Goal: Communication & Community: Participate in discussion

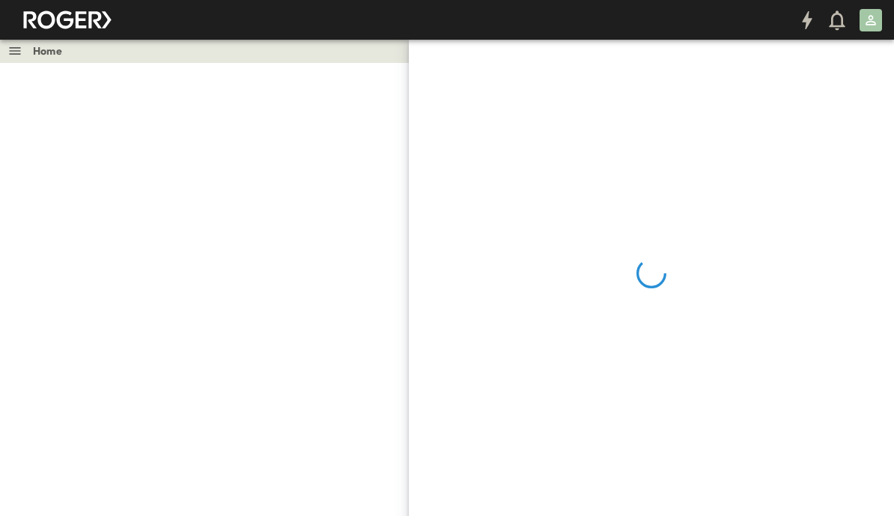
scroll to position [48, 0]
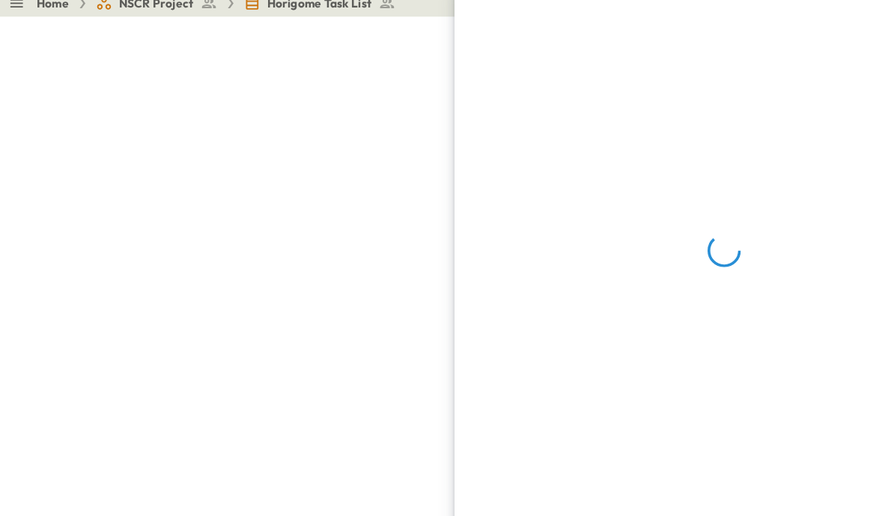
click at [354, 335] on div at bounding box center [447, 321] width 894 height 516
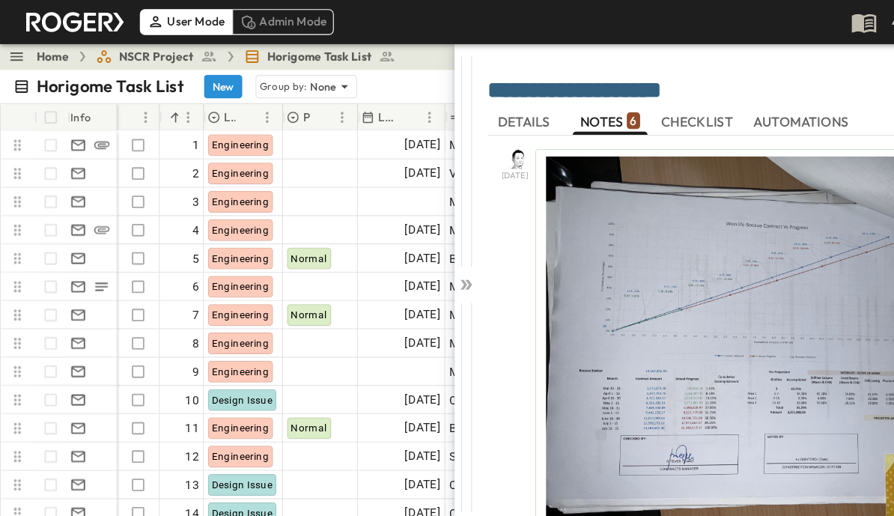
click at [413, 260] on icon at bounding box center [419, 256] width 15 height 15
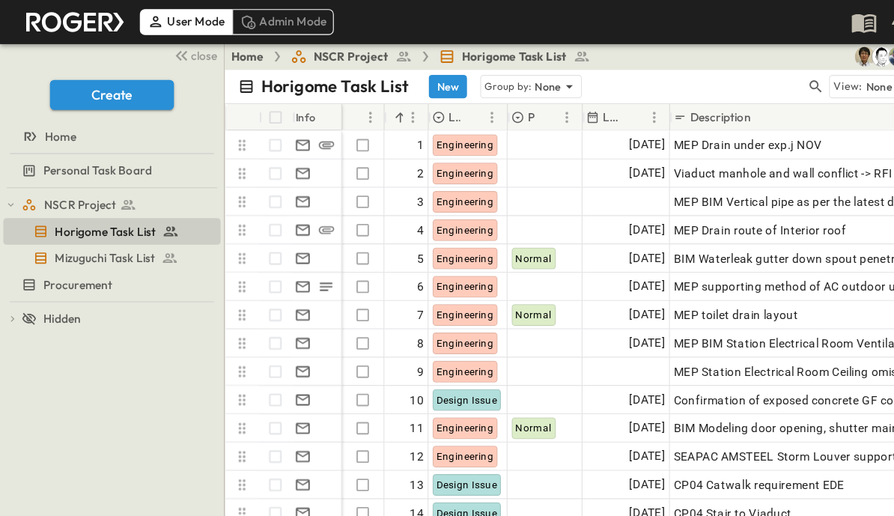
click at [727, 82] on icon "button" at bounding box center [733, 77] width 15 height 15
click at [643, 85] on input "text" at bounding box center [655, 78] width 105 height 22
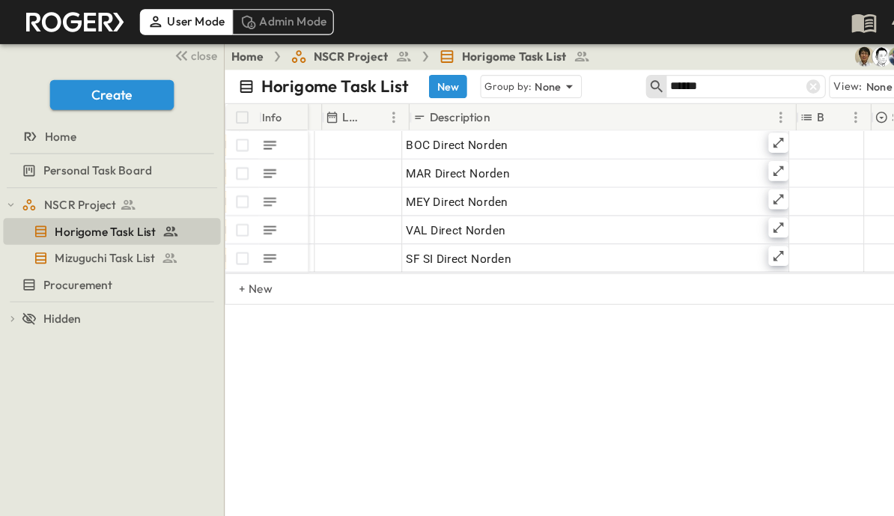
scroll to position [0, 239]
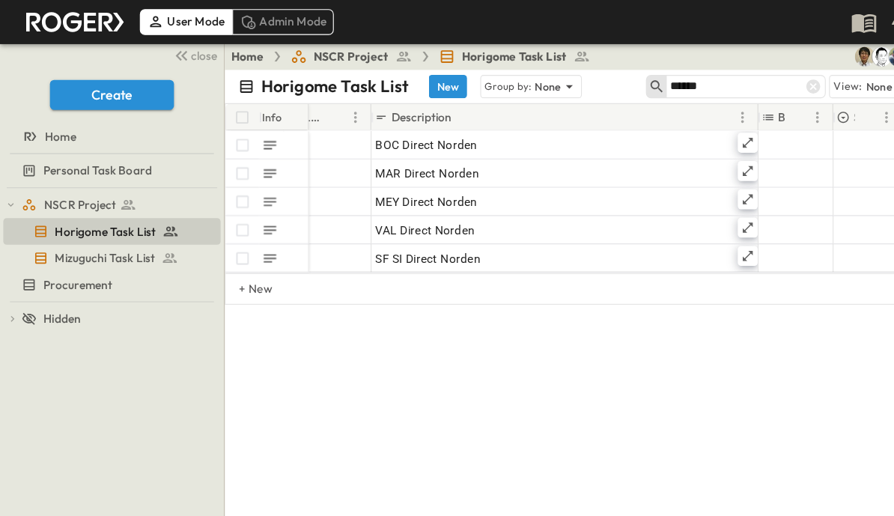
type input "******"
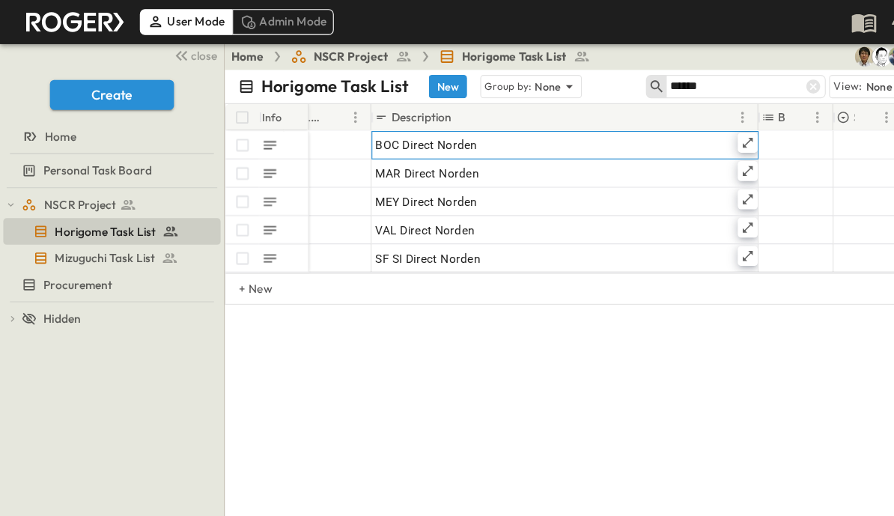
click at [676, 124] on icon at bounding box center [672, 128] width 9 height 9
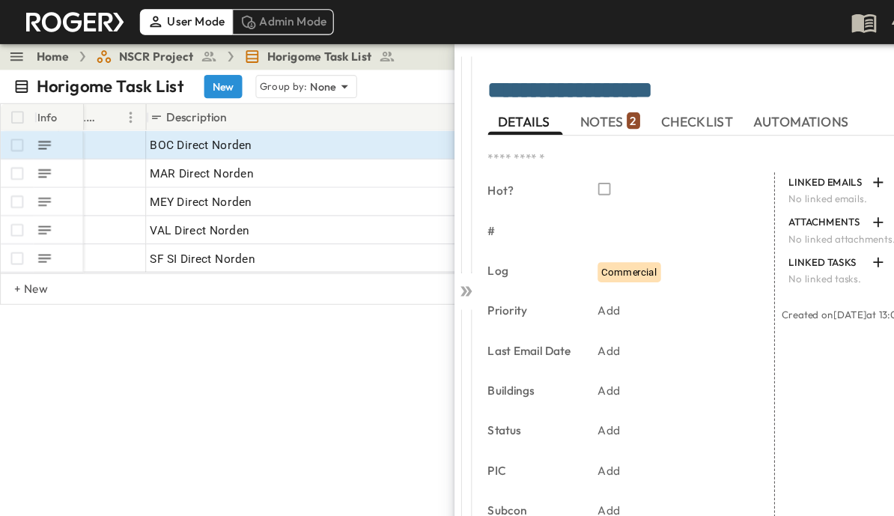
click at [552, 109] on span "NOTES 2" at bounding box center [549, 109] width 54 height 13
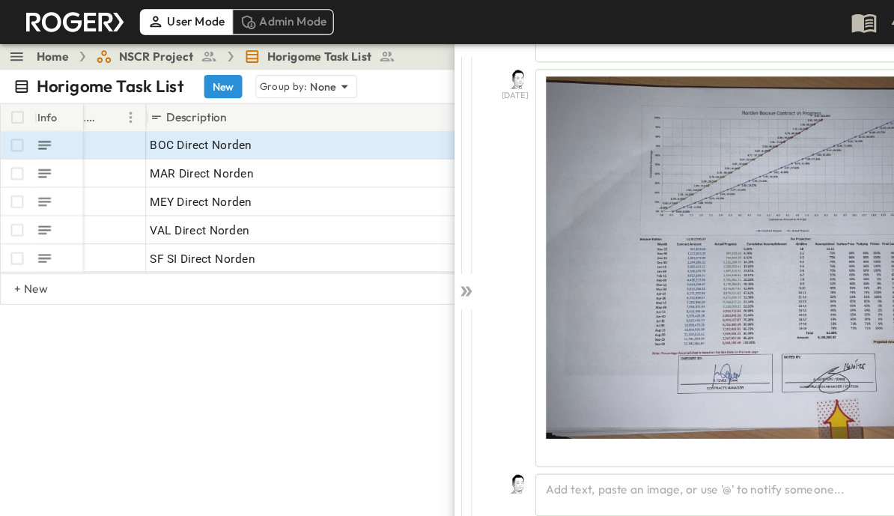
scroll to position [437, 0]
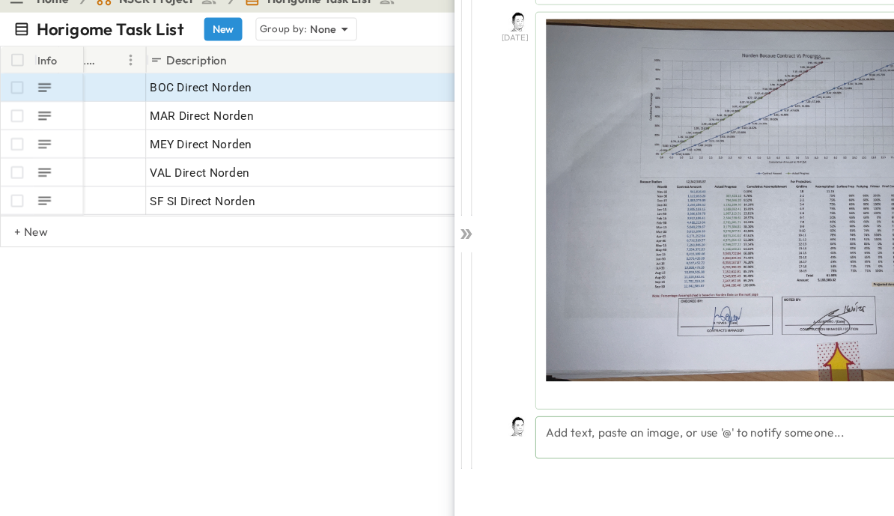
click at [728, 426] on div "Add text, paste an image, or use '@' to notify someone..." at bounding box center [681, 445] width 401 height 38
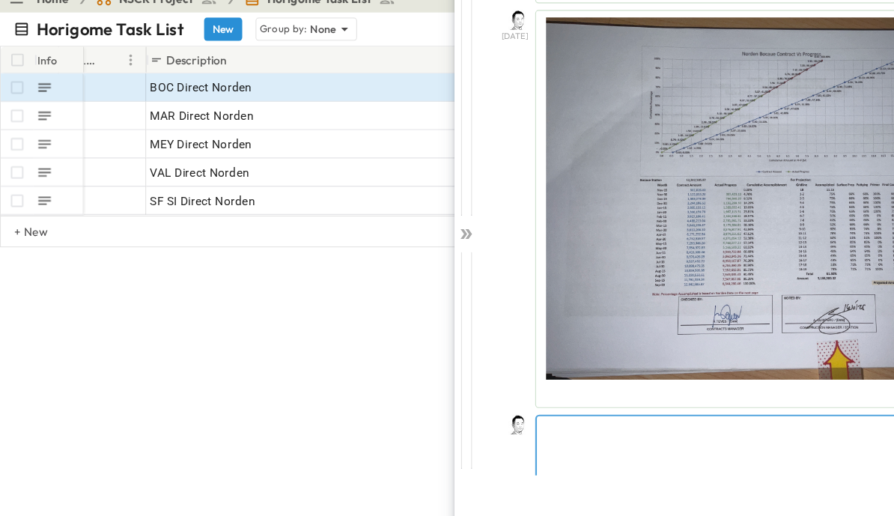
click at [642, 430] on p at bounding box center [681, 437] width 383 height 15
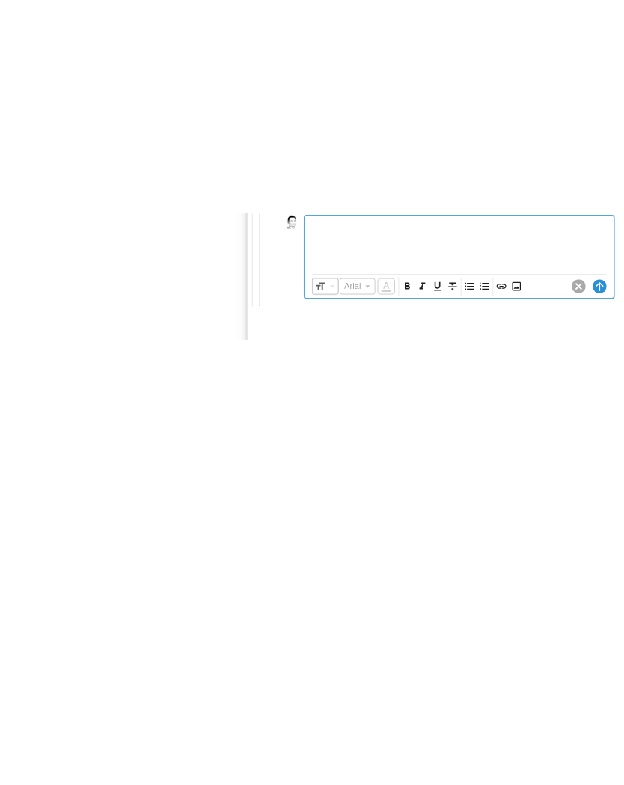
scroll to position [508, 0]
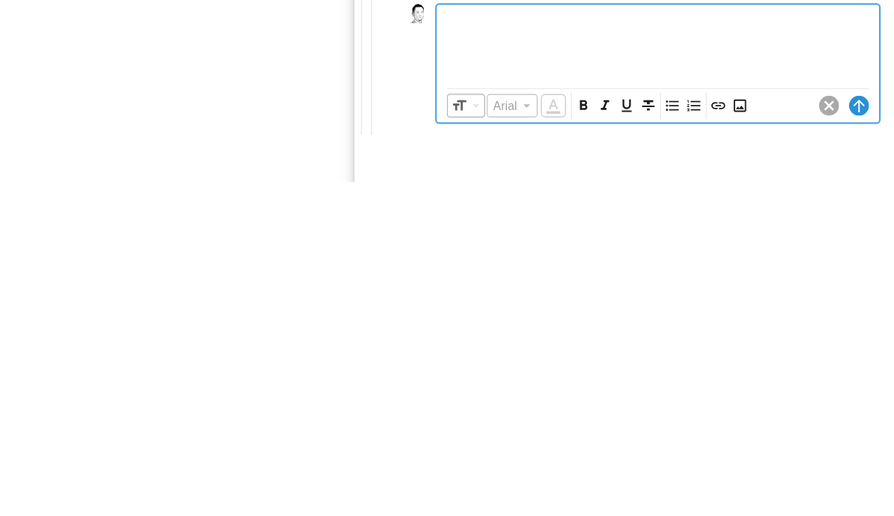
click at [748, 440] on icon "Insert Image" at bounding box center [755, 447] width 15 height 15
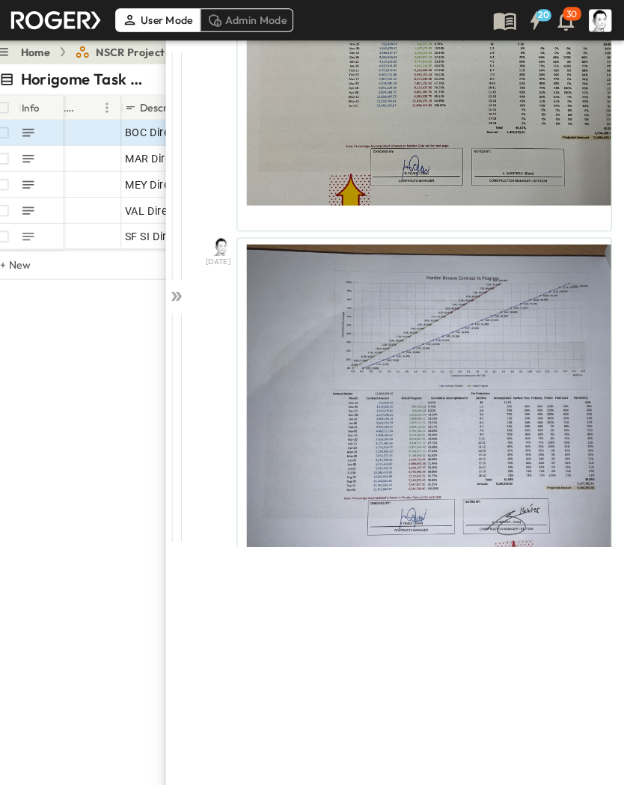
scroll to position [362, 0]
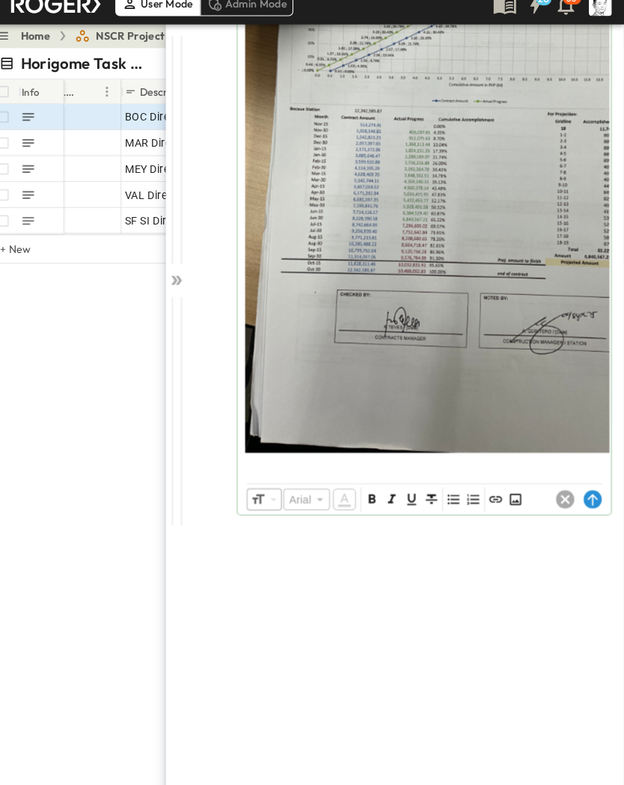
click at [585, 496] on circle at bounding box center [594, 505] width 18 height 18
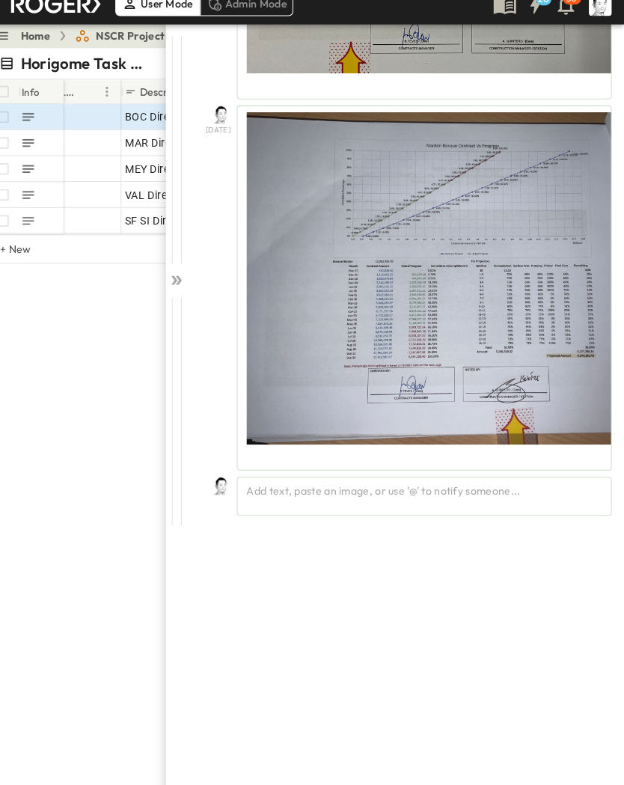
scroll to position [380, 0]
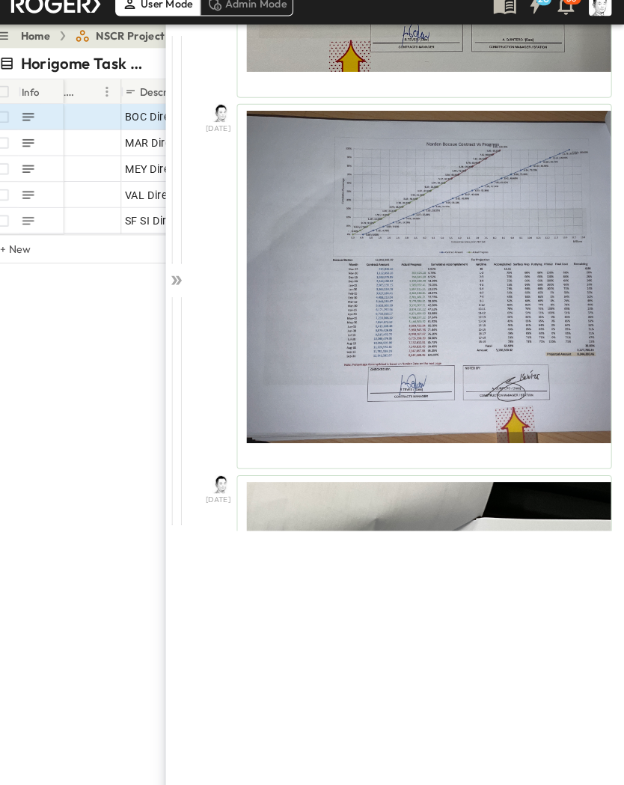
click at [175, 307] on div at bounding box center [185, 418] width 21 height 223
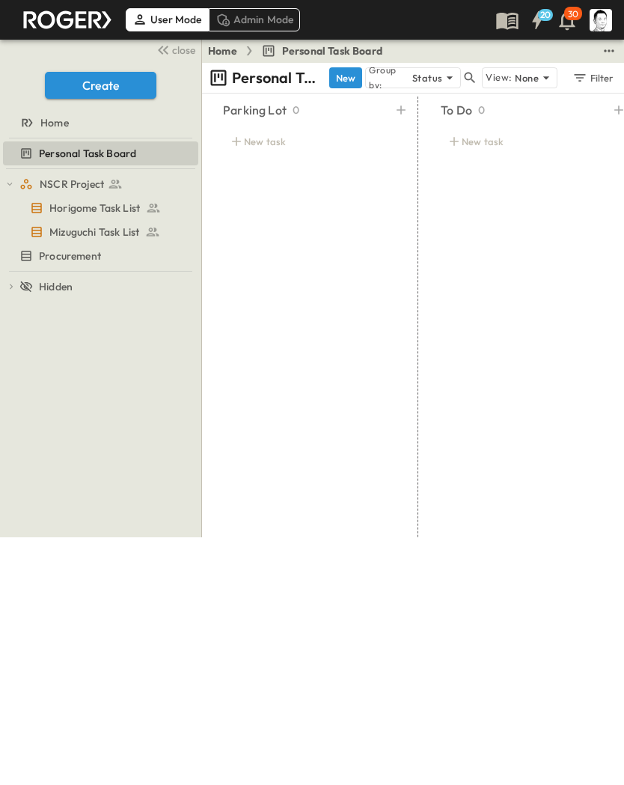
click at [323, 48] on span "Personal Task Board" at bounding box center [332, 50] width 100 height 15
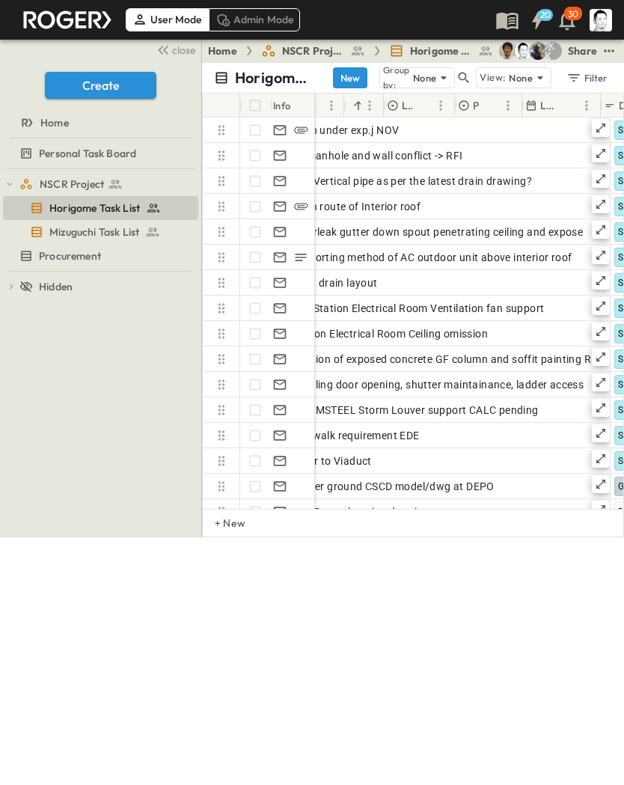
scroll to position [-1, 491]
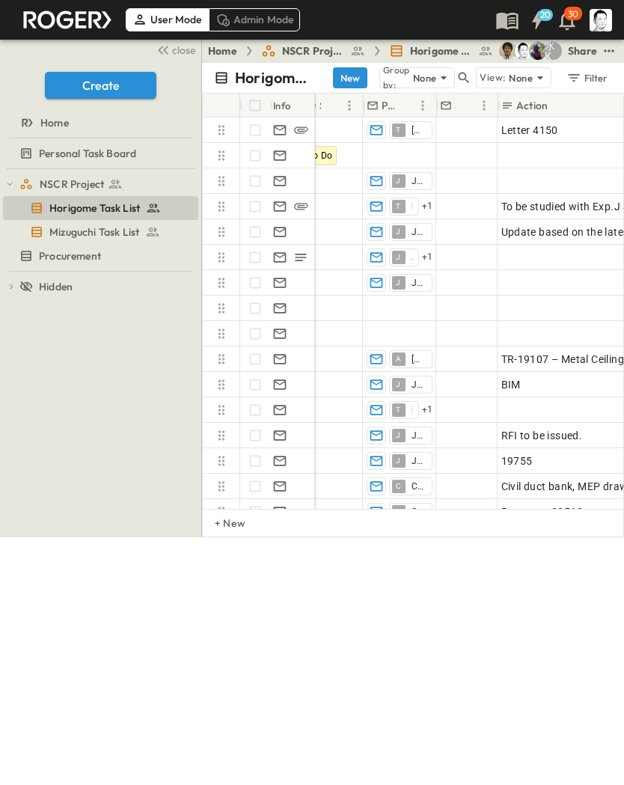
click at [459, 77] on icon "button" at bounding box center [464, 77] width 15 height 15
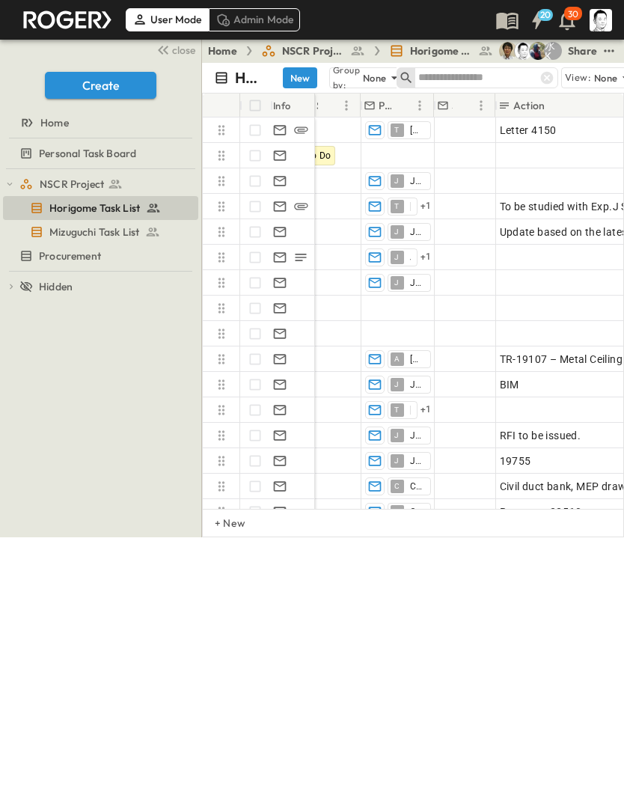
scroll to position [0, 728]
click at [452, 77] on input "text" at bounding box center [470, 78] width 105 height 22
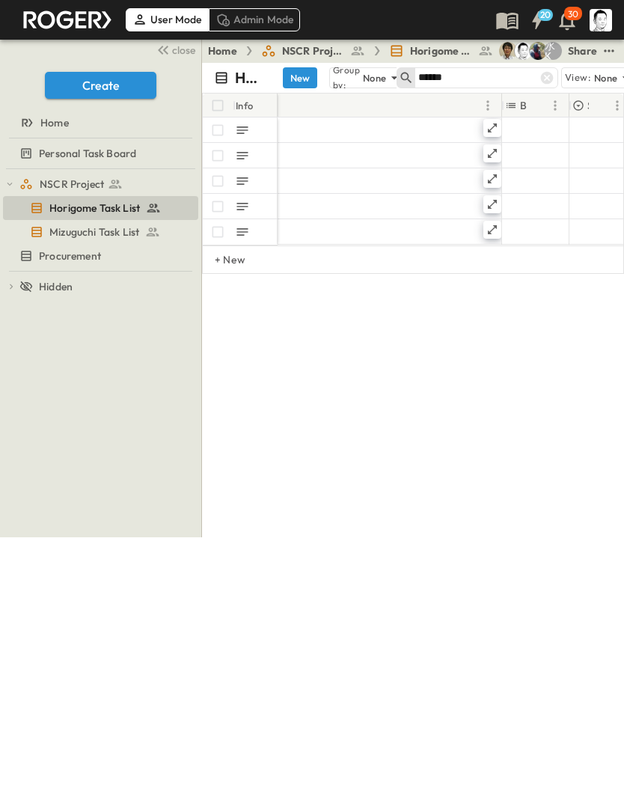
scroll to position [0, 418]
type input "******"
click at [494, 127] on icon at bounding box center [493, 128] width 12 height 12
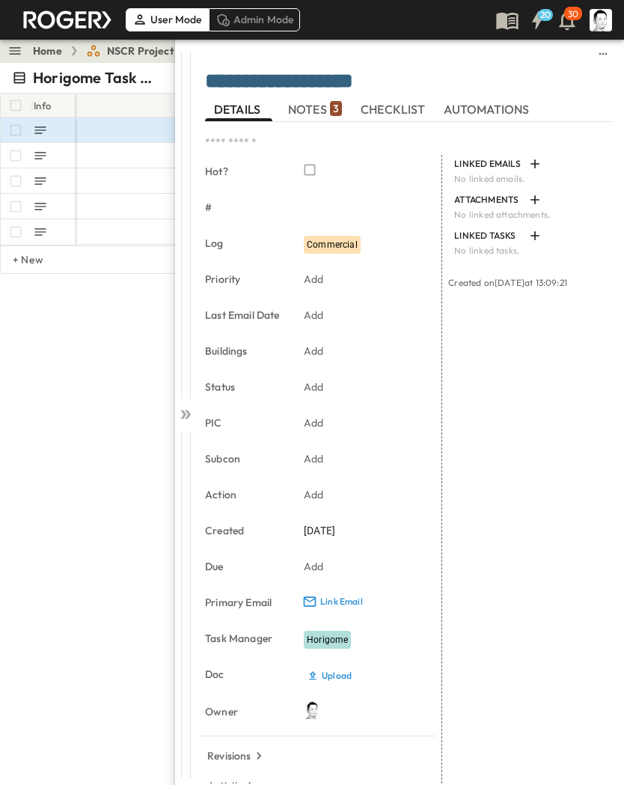
click at [316, 111] on span "NOTES 3" at bounding box center [315, 109] width 54 height 13
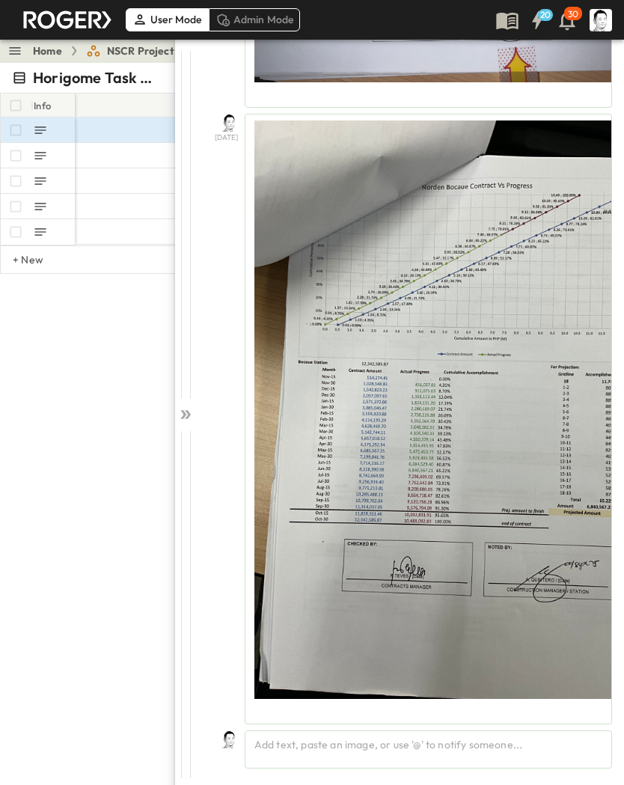
scroll to position [750, 0]
click at [458, 515] on div "Add text, paste an image, or use '@' to notify someone..." at bounding box center [429, 750] width 368 height 38
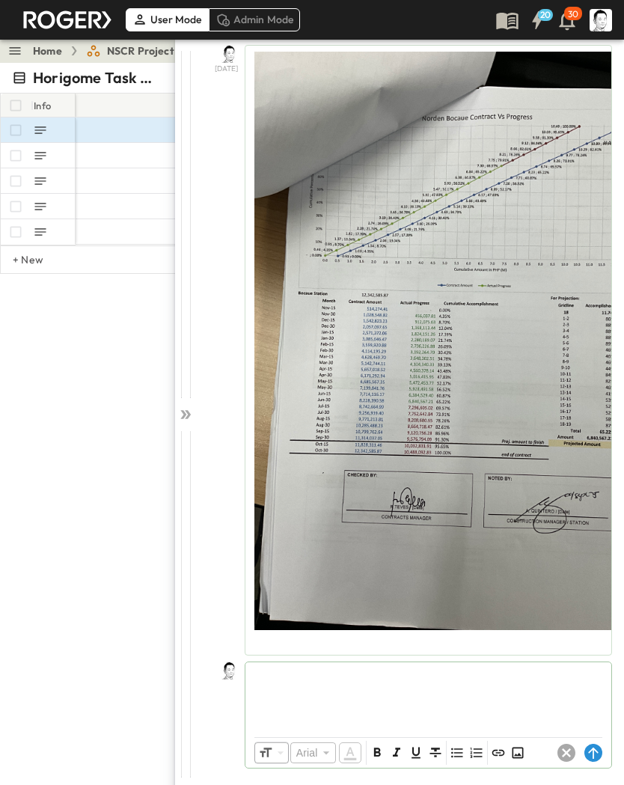
scroll to position [819, 0]
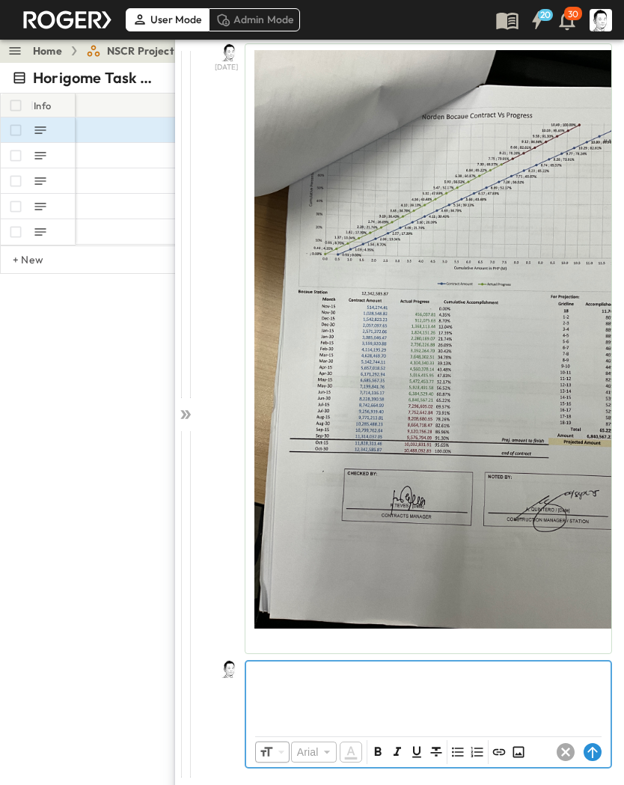
click at [522, 515] on icon "Insert Image" at bounding box center [518, 752] width 15 height 15
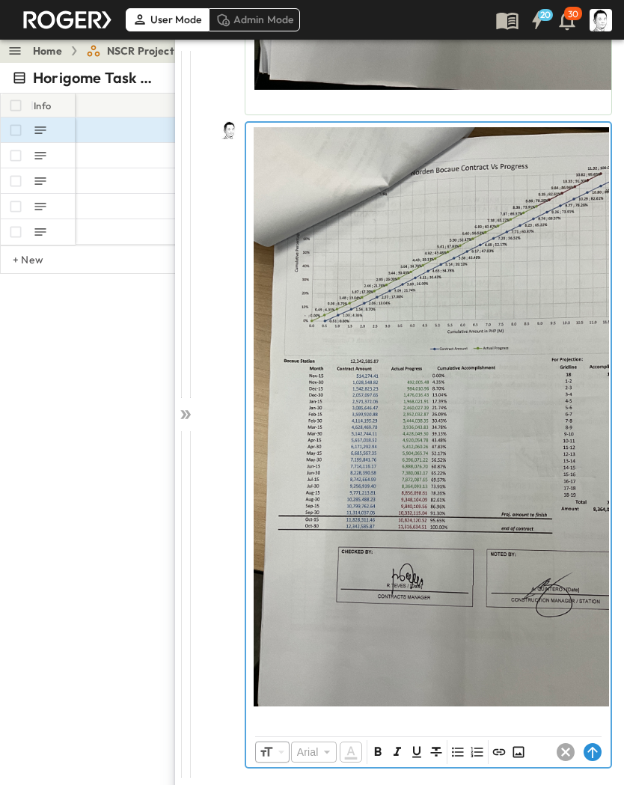
scroll to position [1359, 0]
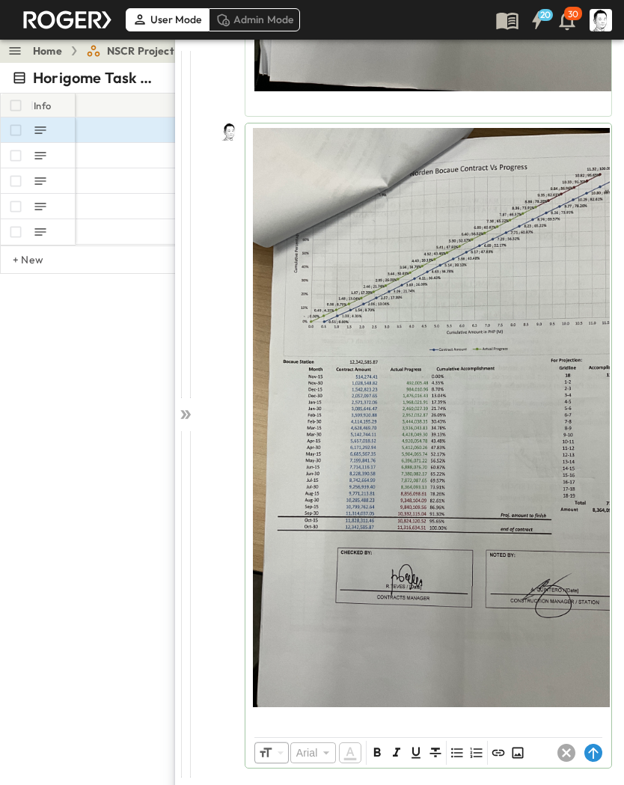
click at [590, 515] on circle at bounding box center [594, 753] width 18 height 18
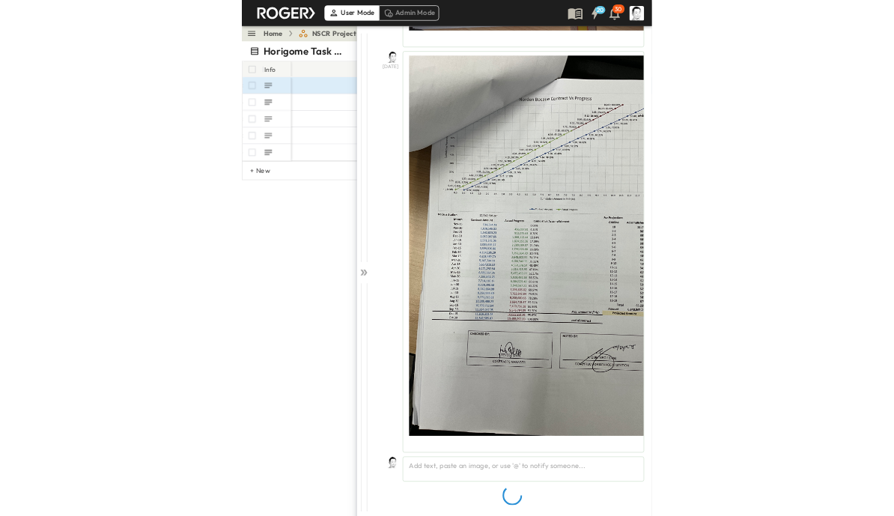
scroll to position [750, 0]
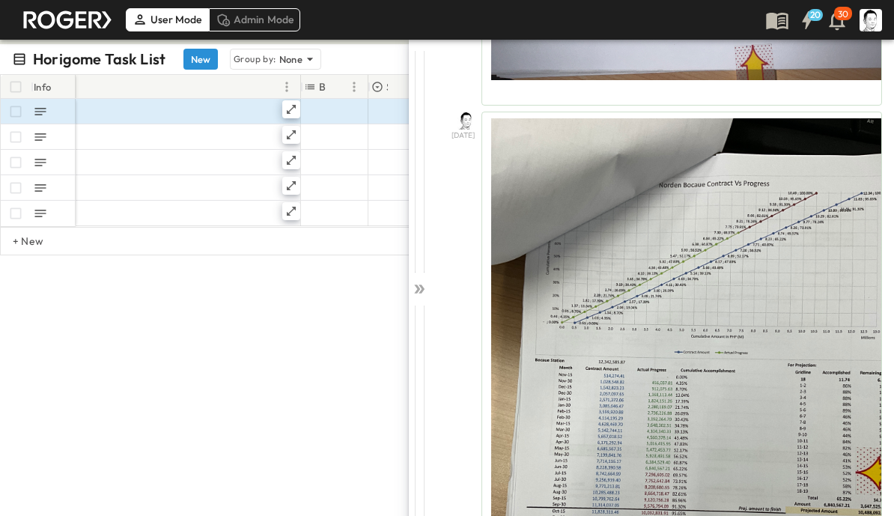
click at [412, 295] on icon at bounding box center [419, 288] width 15 height 15
